Goal: Information Seeking & Learning: Learn about a topic

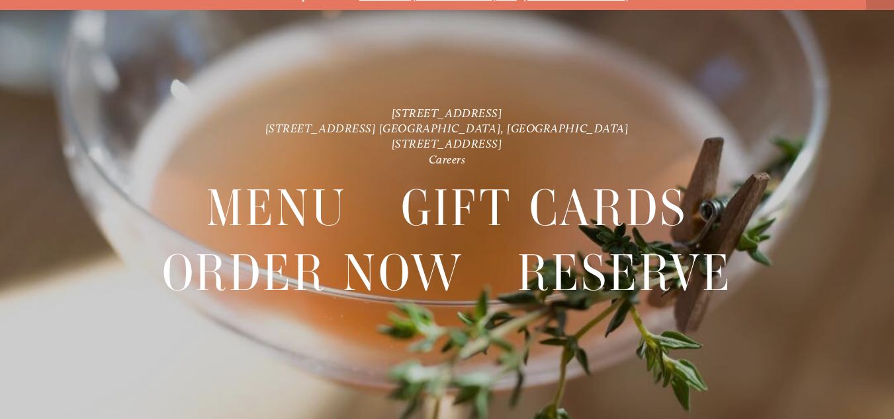
scroll to position [28, 0]
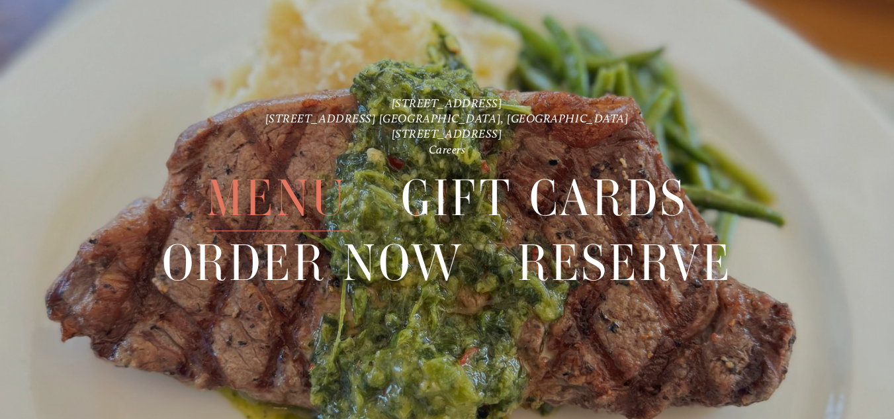
click at [283, 198] on span "Menu" at bounding box center [276, 198] width 140 height 65
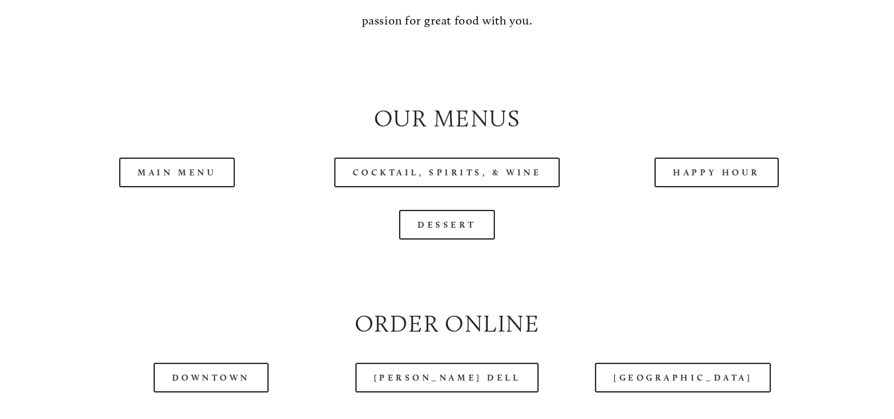
scroll to position [1257, 0]
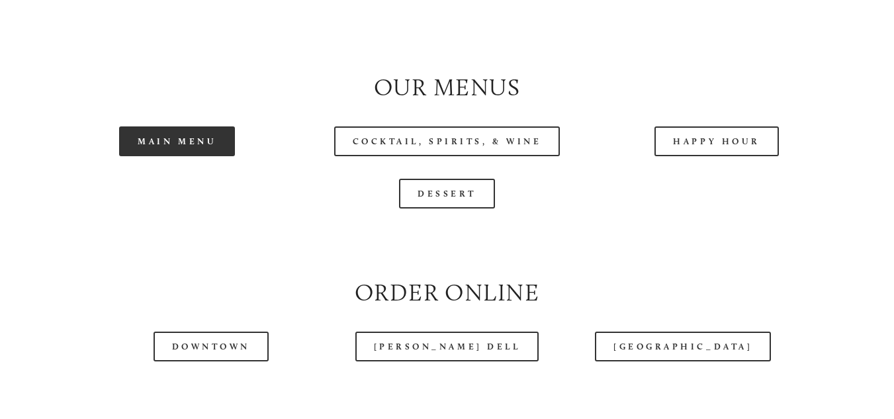
click at [181, 150] on link "Main Menu" at bounding box center [177, 141] width 116 height 30
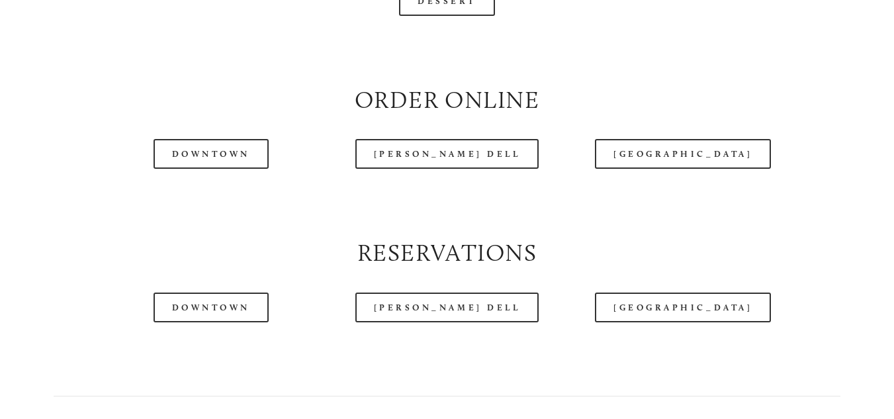
scroll to position [1456, 0]
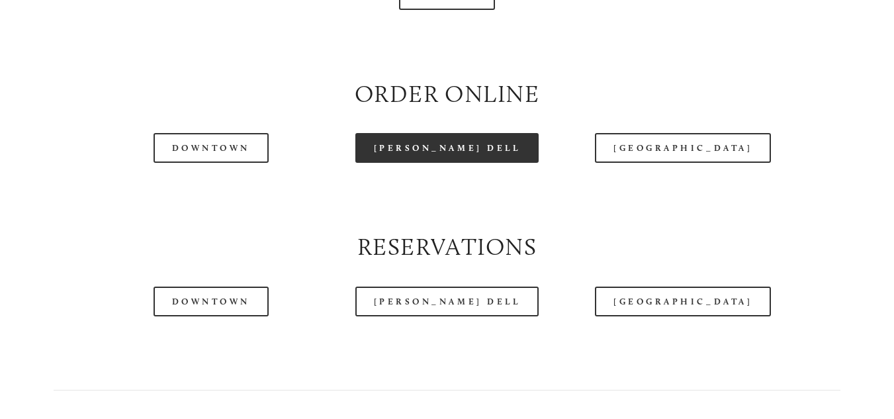
click at [443, 155] on link "[PERSON_NAME] Dell" at bounding box center [447, 148] width 184 height 30
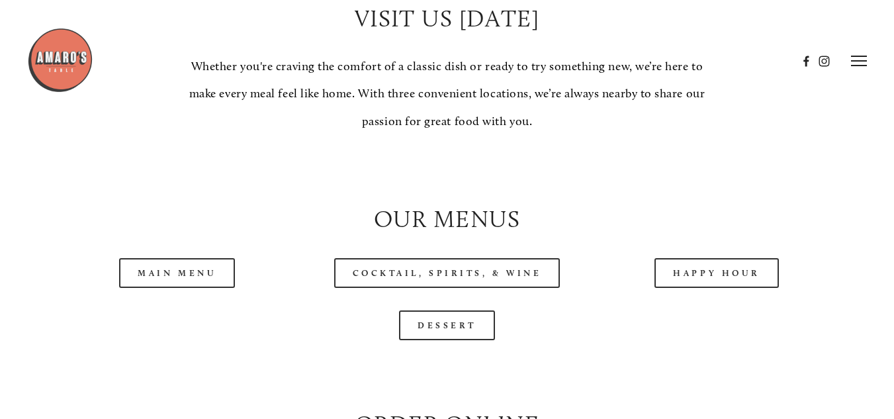
scroll to position [1125, 0]
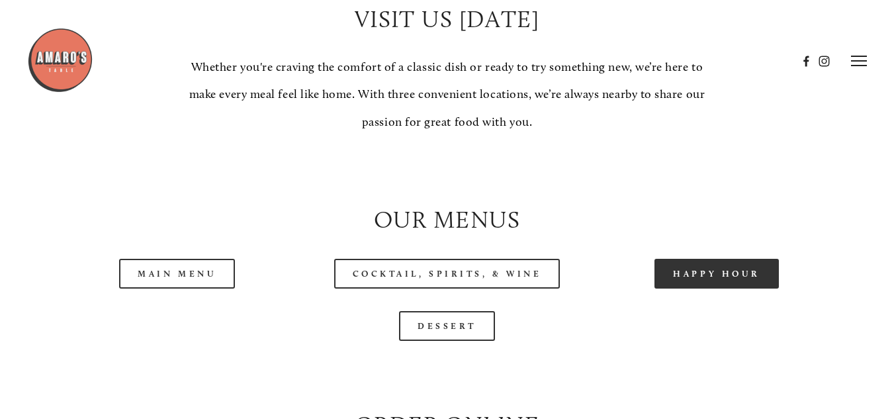
click at [705, 278] on link "Happy Hour" at bounding box center [716, 274] width 124 height 30
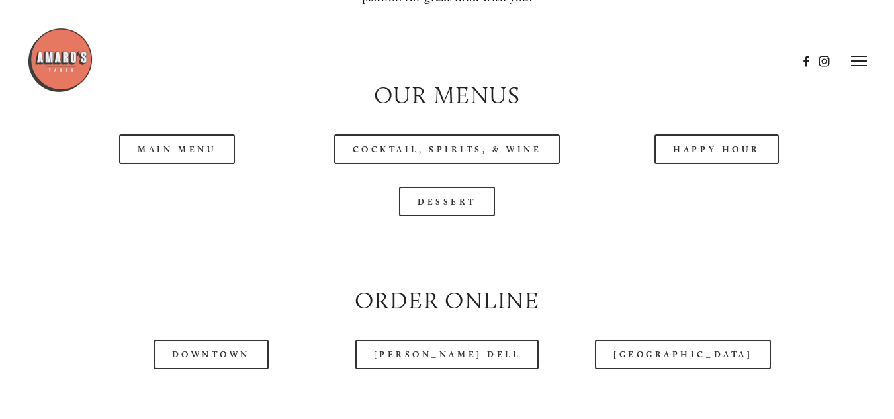
scroll to position [1191, 0]
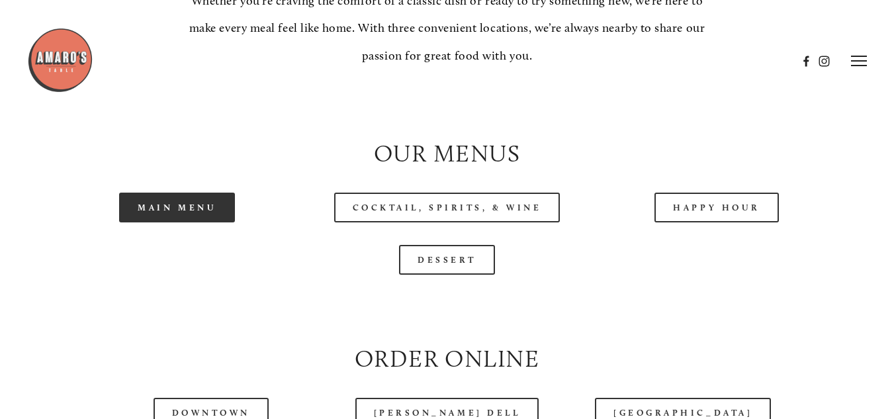
click at [185, 214] on link "Main Menu" at bounding box center [177, 208] width 116 height 30
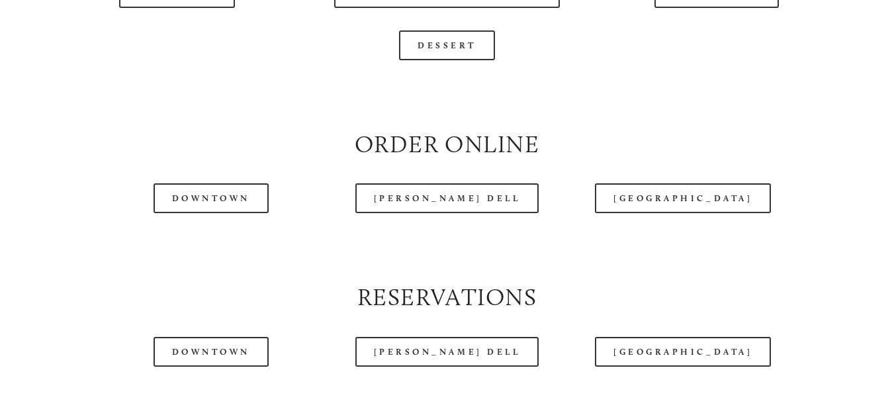
scroll to position [1434, 0]
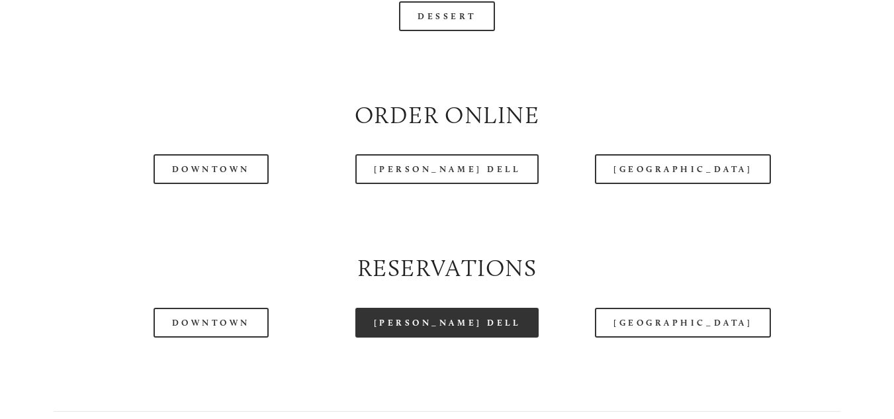
click at [472, 326] on link "[PERSON_NAME] Dell" at bounding box center [447, 323] width 184 height 30
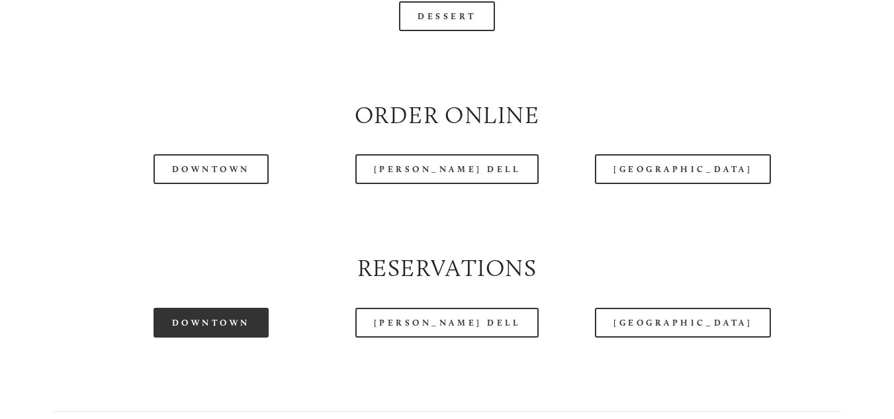
click at [216, 332] on link "Downtown" at bounding box center [210, 323] width 115 height 30
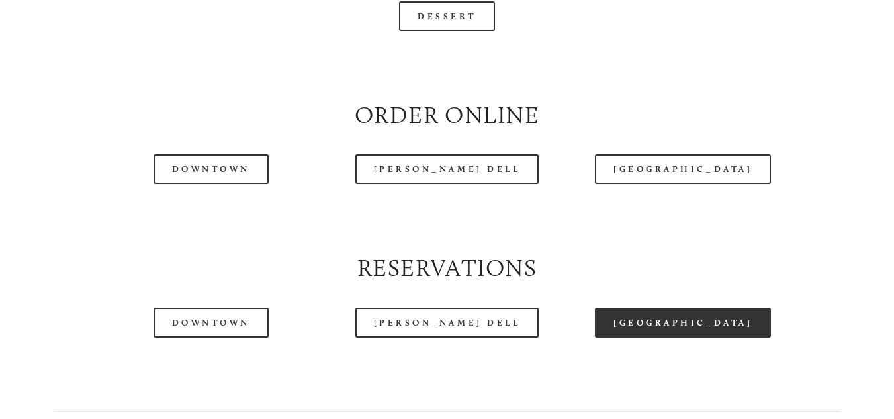
click at [687, 333] on link "[GEOGRAPHIC_DATA]" at bounding box center [683, 323] width 176 height 30
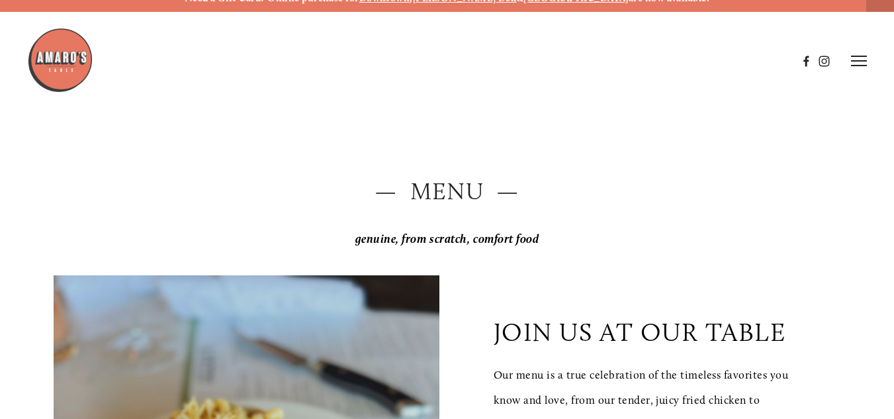
scroll to position [0, 0]
